Goal: Communication & Community: Answer question/provide support

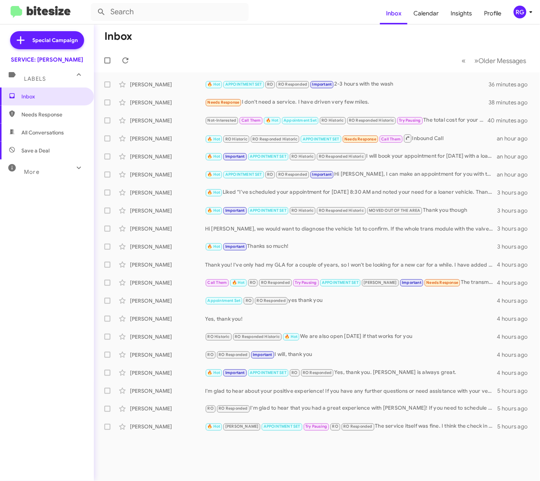
drag, startPoint x: 237, startPoint y: 68, endPoint x: 239, endPoint y: 71, distance: 4.0
click at [237, 69] on mat-toolbar-row "« Previous » Next Older Messages" at bounding box center [317, 60] width 446 height 24
click at [242, 75] on mat-action-list "[PERSON_NAME] 🔥 Hot APPOINTMENT SET RO RO Responded Important 2-3 hours with th…" at bounding box center [317, 255] width 446 height 364
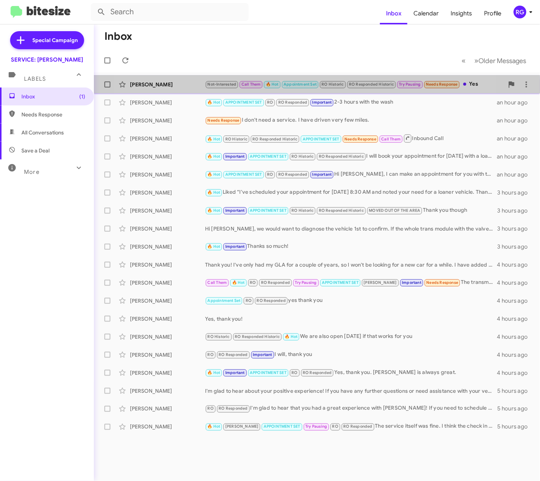
click at [280, 86] on small "🔥 Hot" at bounding box center [272, 84] width 16 height 7
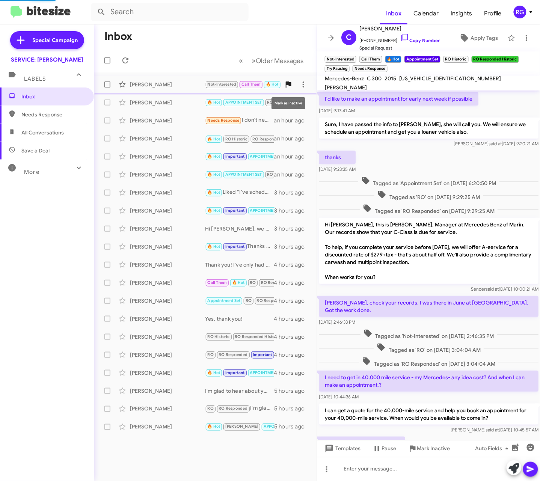
scroll to position [226, 0]
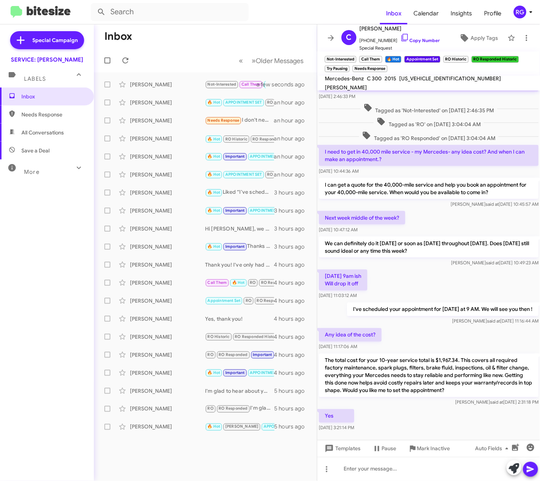
click at [508, 463] on div at bounding box center [523, 469] width 32 height 17
click at [511, 465] on icon at bounding box center [514, 469] width 11 height 11
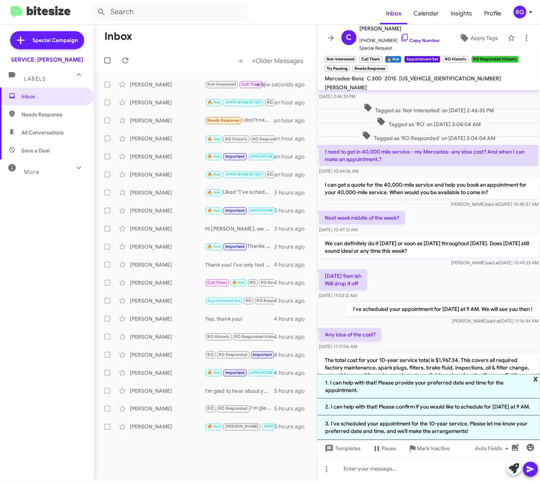
click at [538, 374] on span "x" at bounding box center [536, 378] width 5 height 9
